Goal: Information Seeking & Learning: Learn about a topic

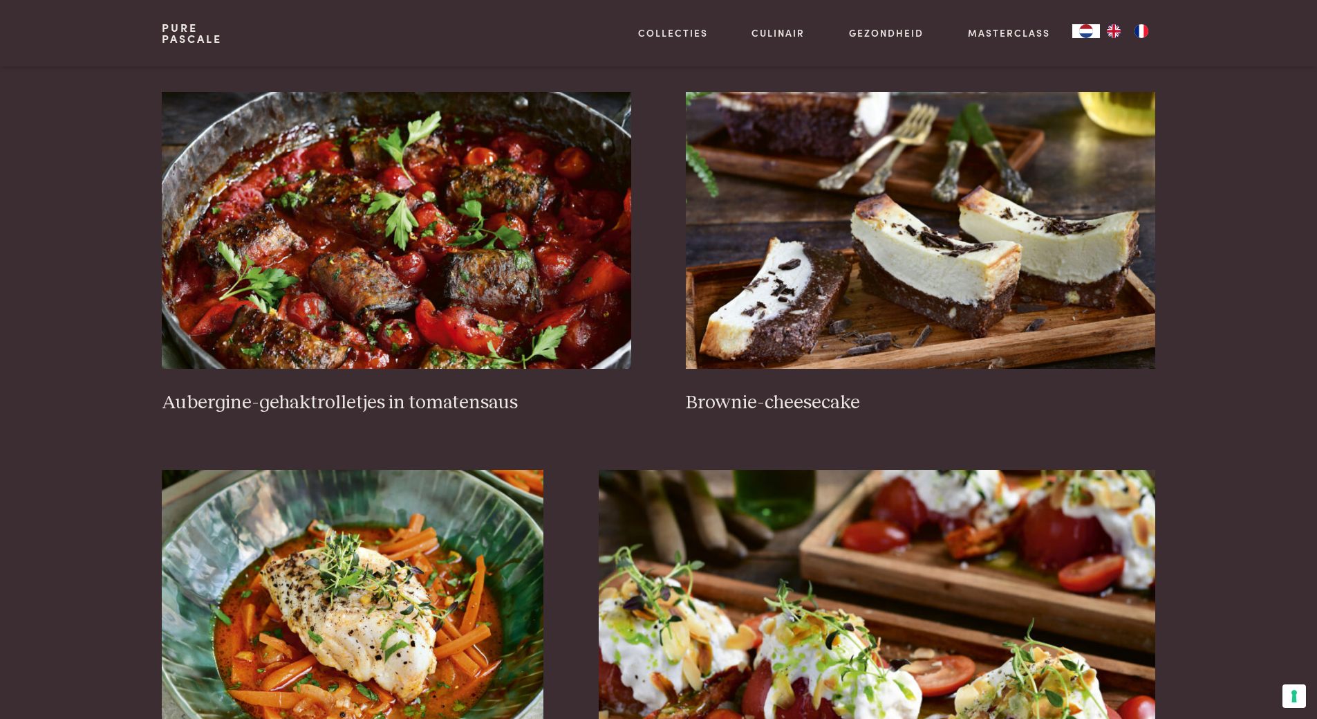
scroll to position [553, 0]
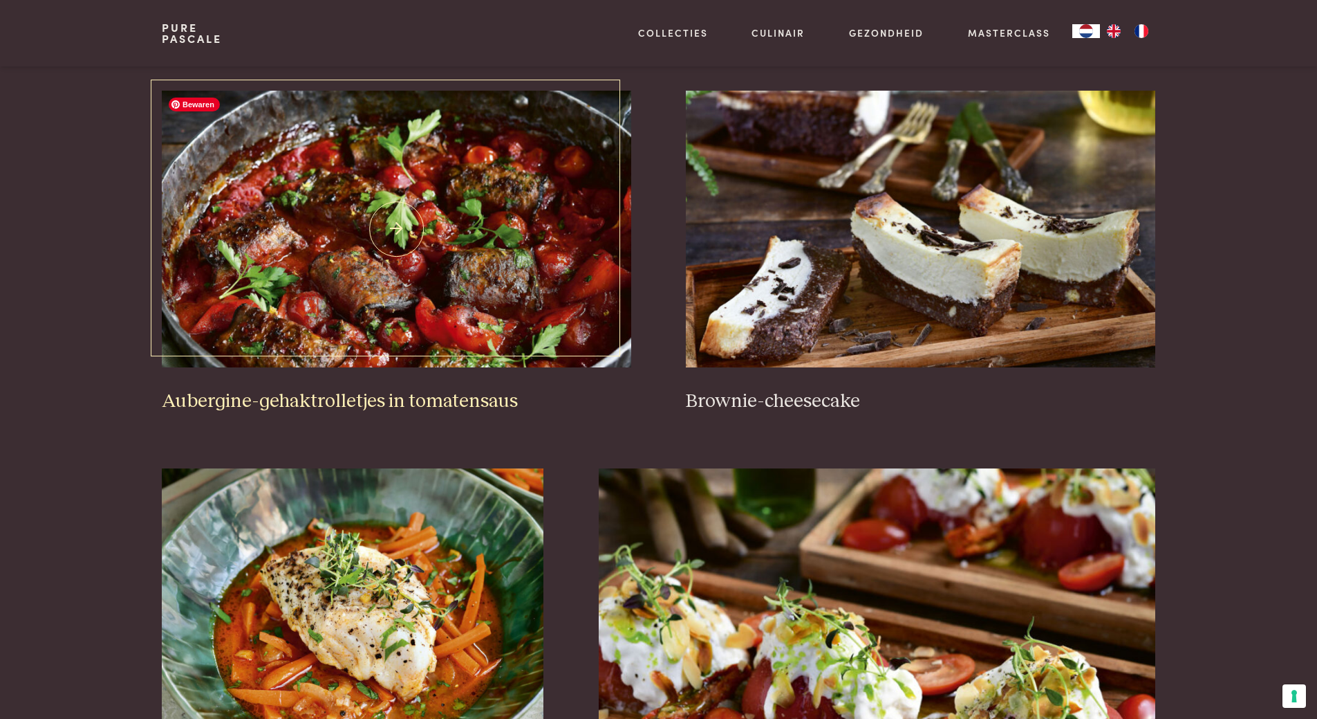
click at [490, 252] on img at bounding box center [396, 229] width 469 height 277
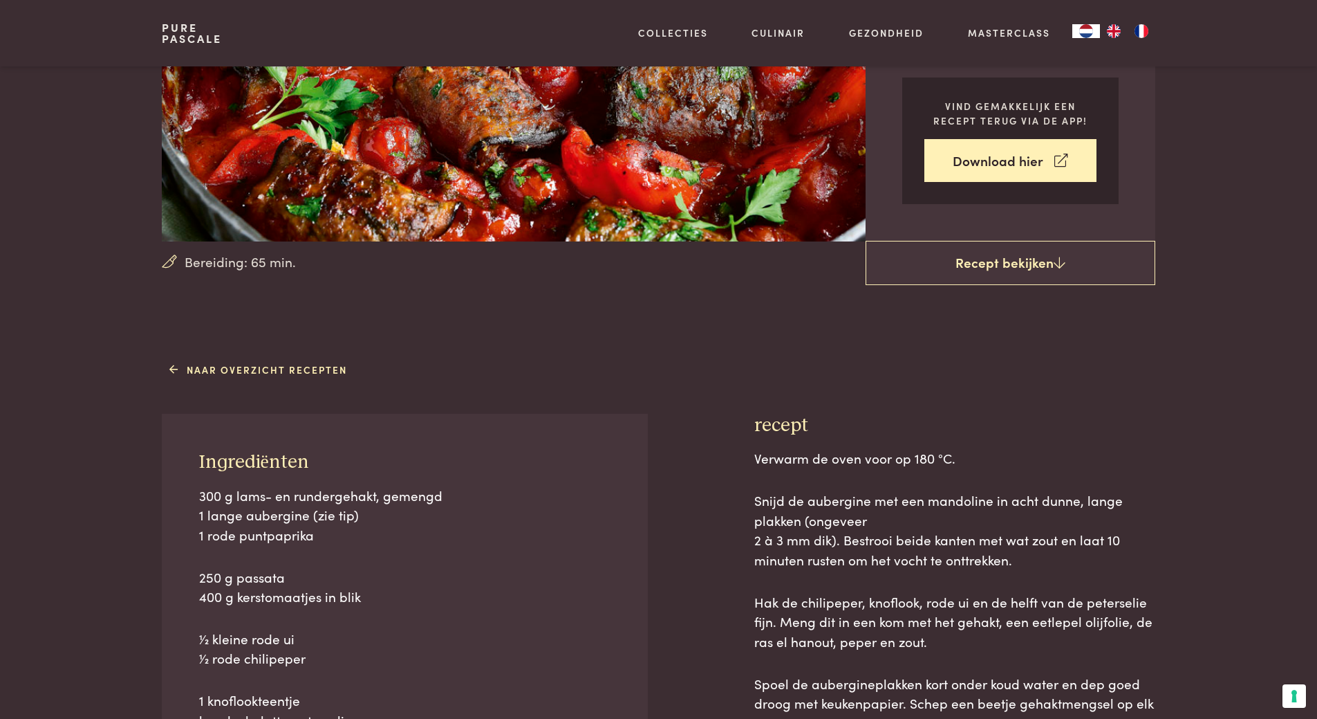
scroll to position [277, 0]
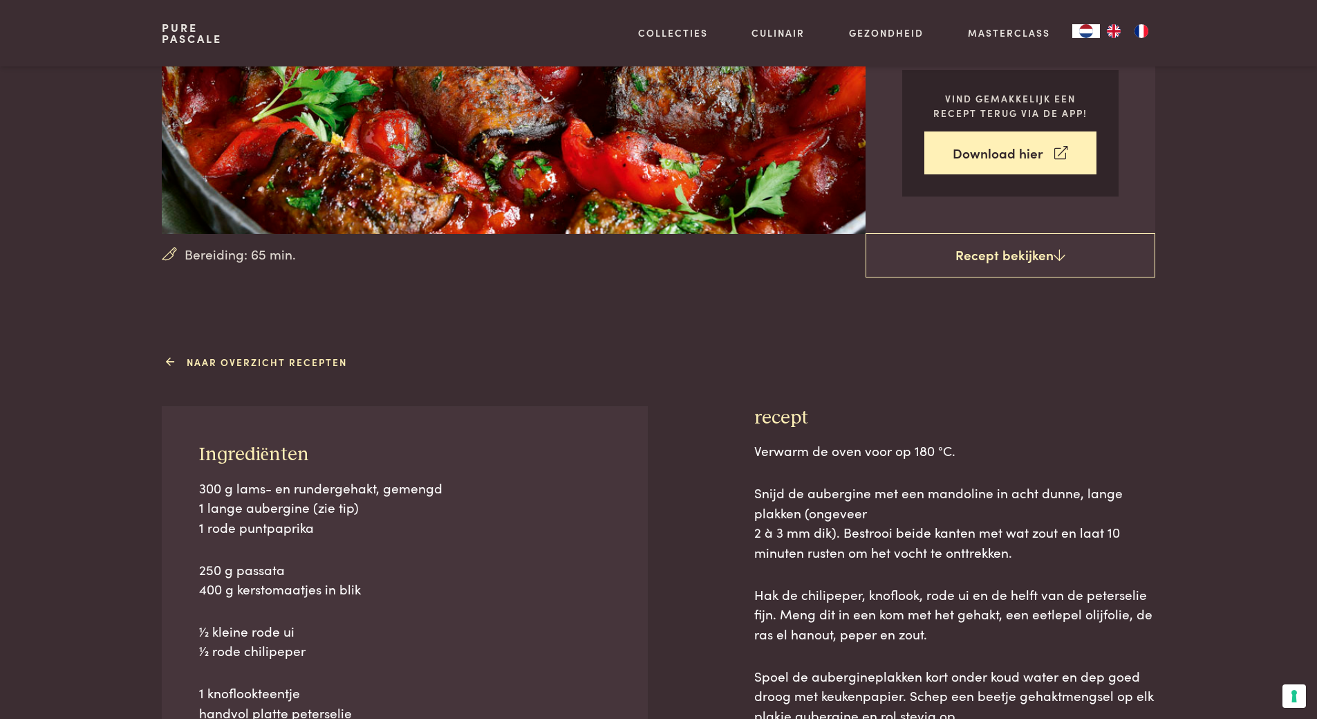
click at [216, 365] on link "Naar overzicht recepten" at bounding box center [258, 362] width 178 height 15
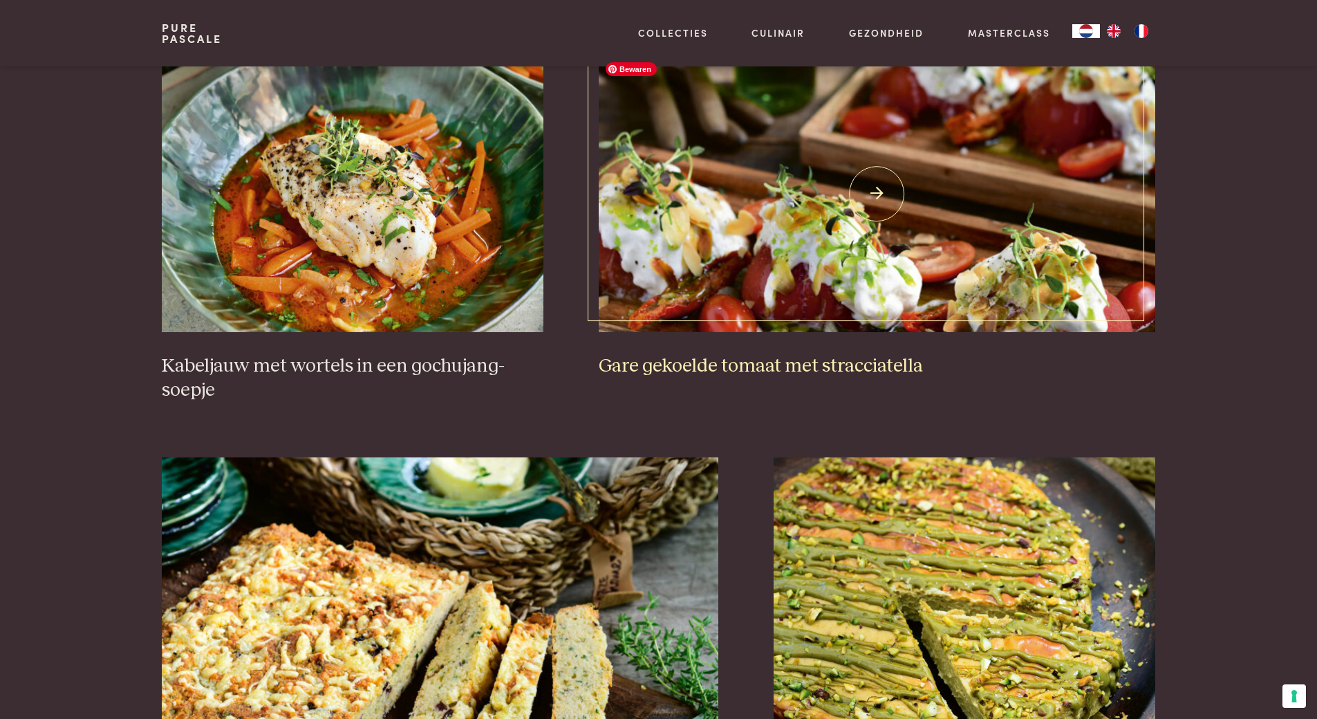
scroll to position [968, 0]
